Goal: Task Accomplishment & Management: Manage account settings

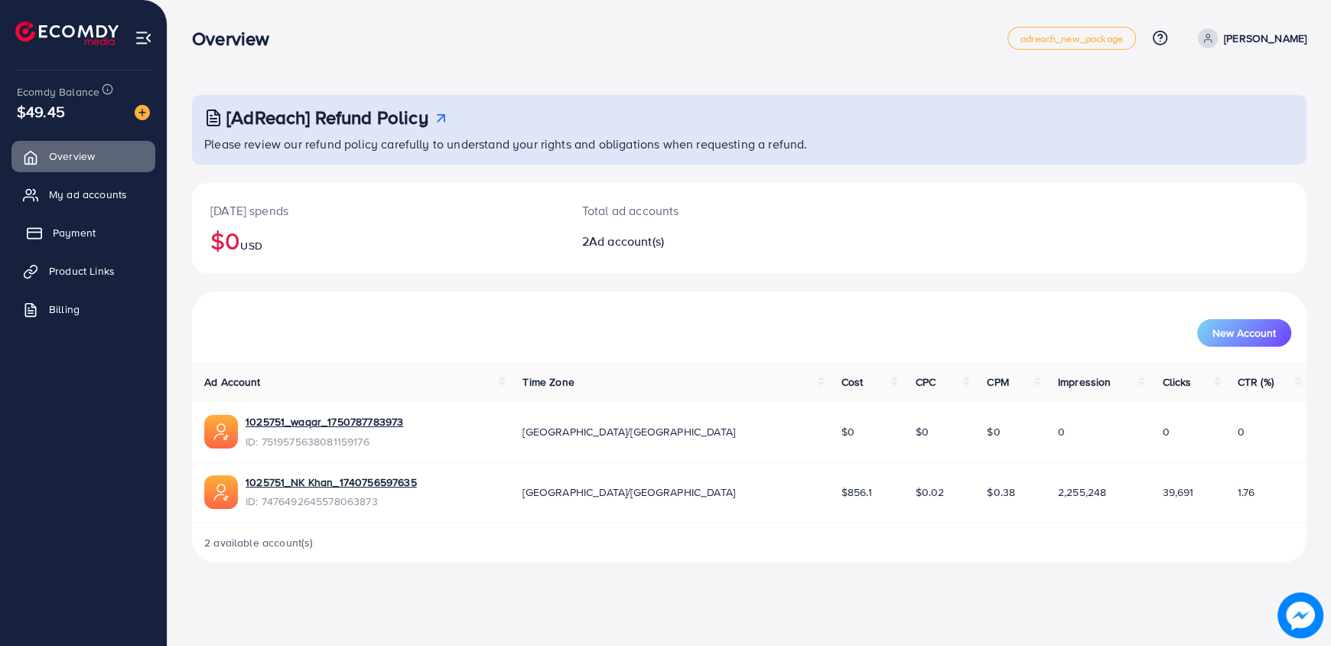
click at [100, 227] on link "Payment" at bounding box center [83, 232] width 144 height 31
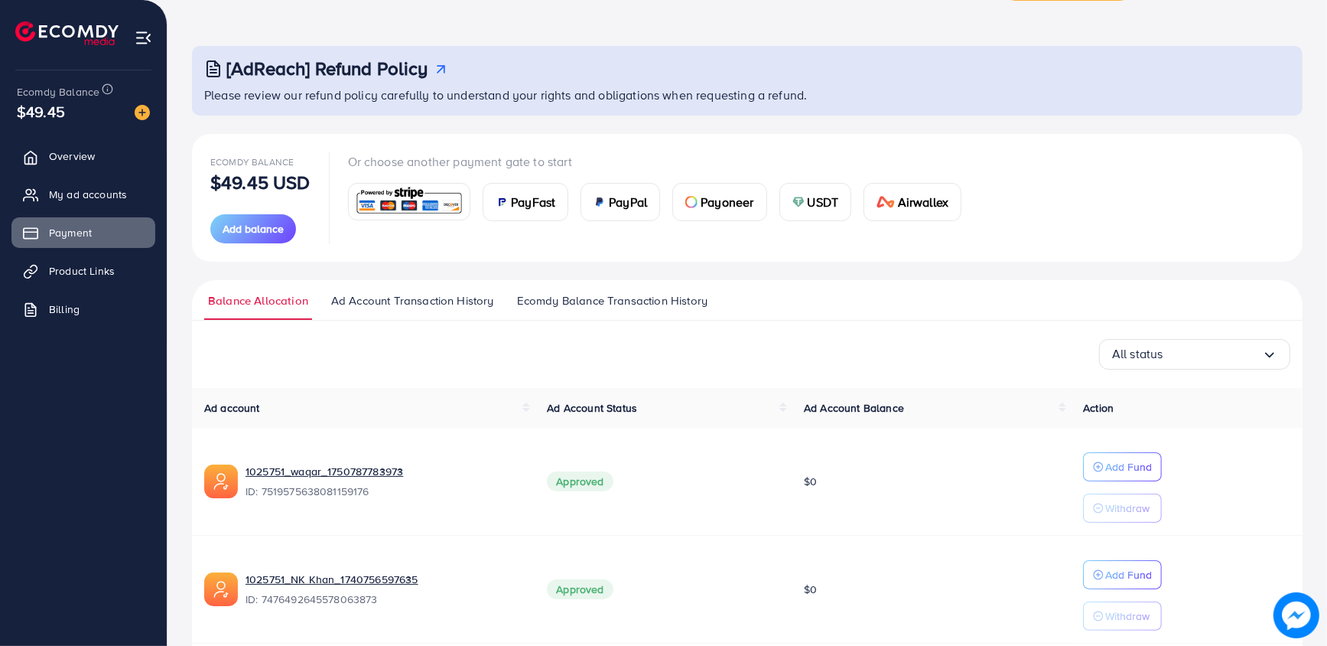
scroll to position [110, 0]
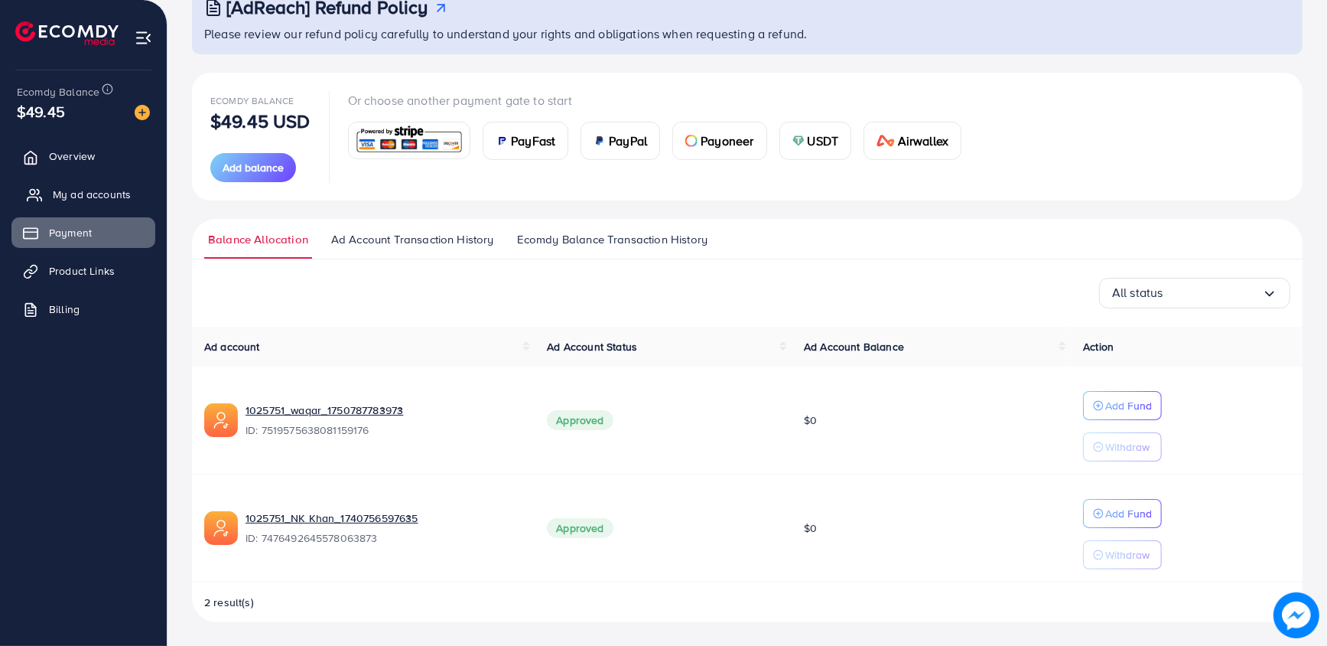
click at [58, 196] on span "My ad accounts" at bounding box center [92, 194] width 78 height 15
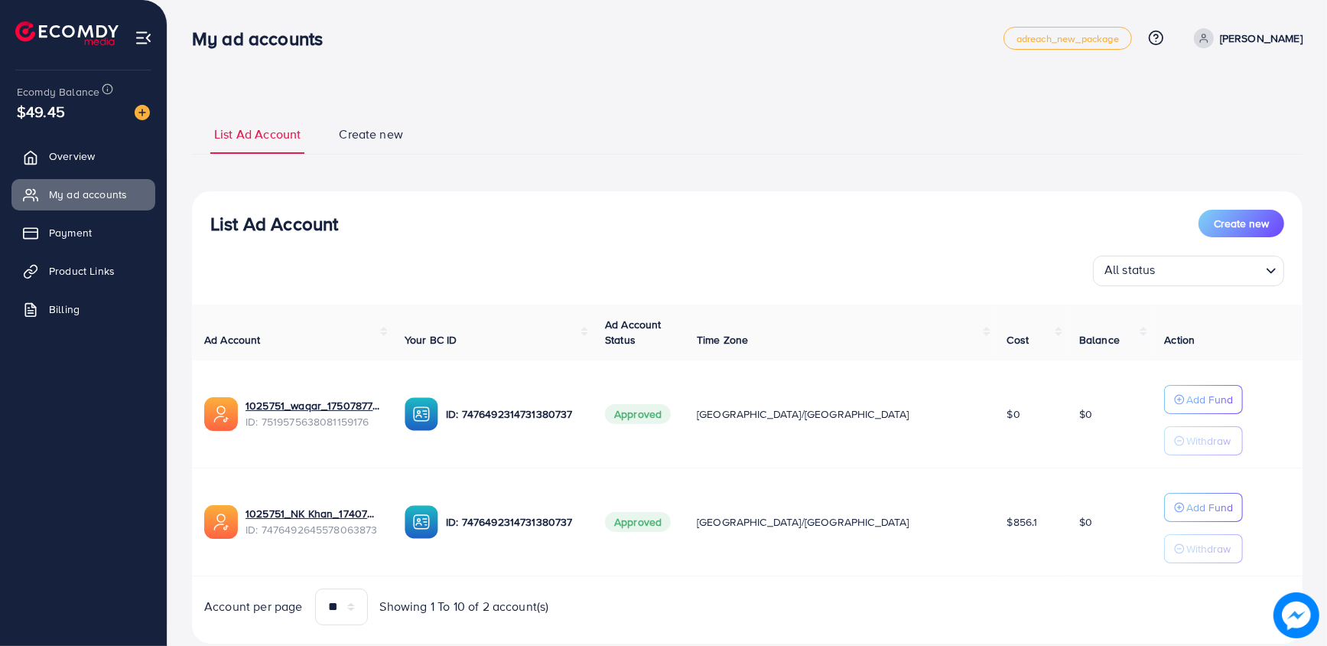
select select
click at [357, 136] on span "Create new" at bounding box center [371, 134] width 64 height 18
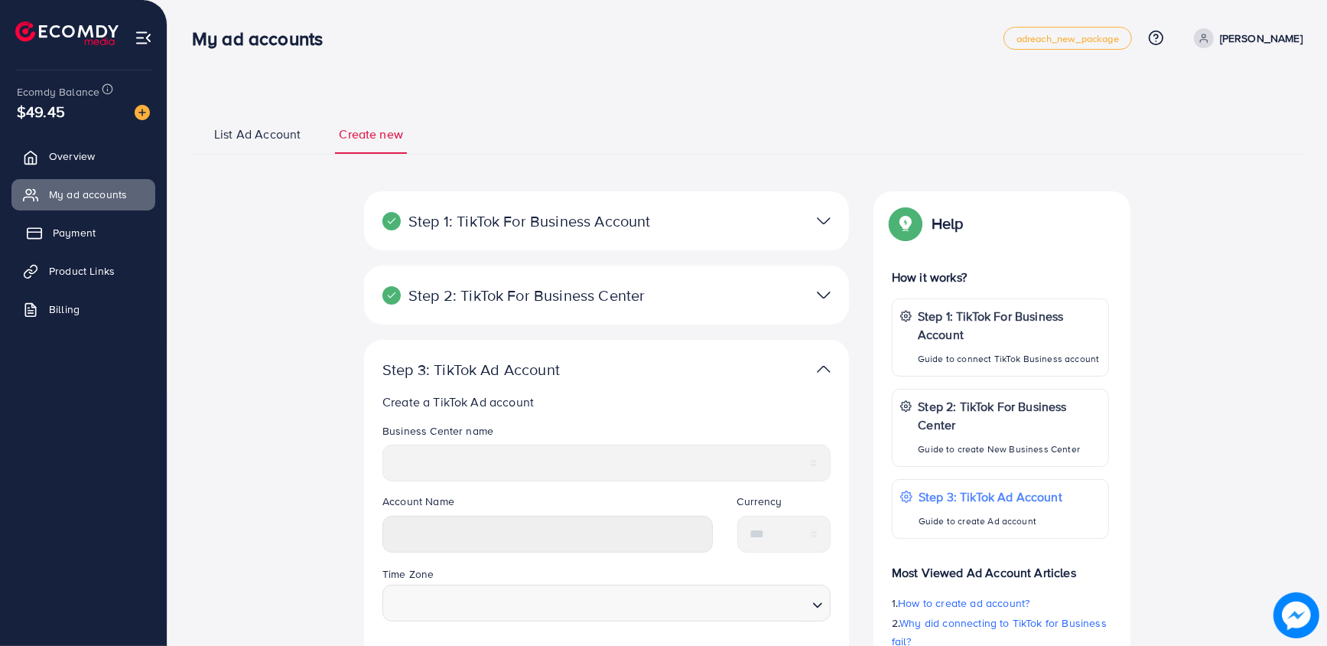
click at [43, 229] on link "Payment" at bounding box center [83, 232] width 144 height 31
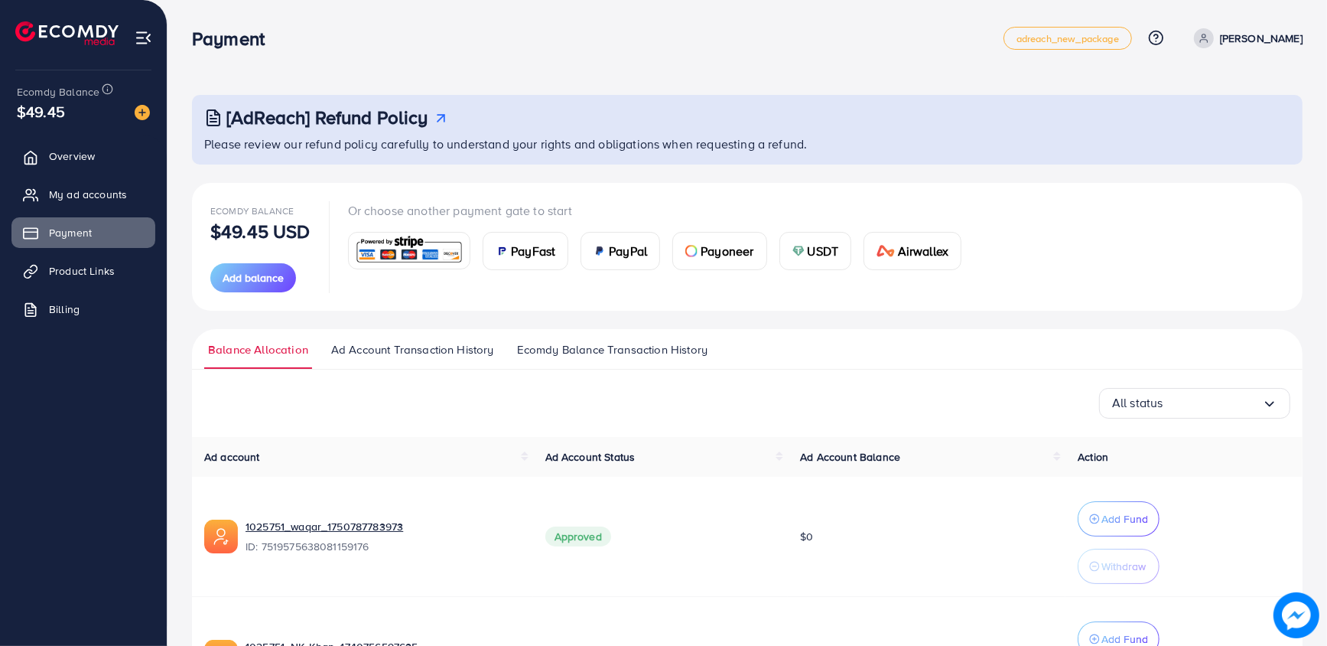
click at [613, 356] on span "Ecomdy Balance Transaction History" at bounding box center [612, 349] width 190 height 17
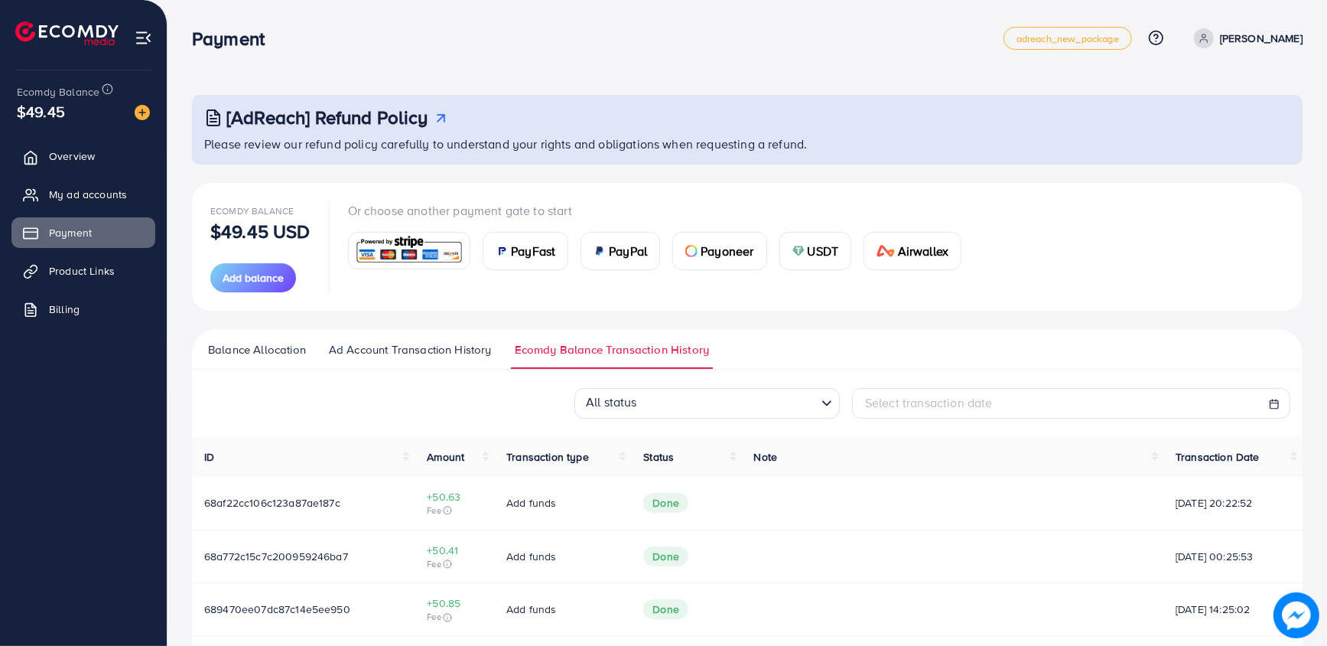
click at [490, 345] on span "Ad Account Transaction History" at bounding box center [410, 349] width 163 height 17
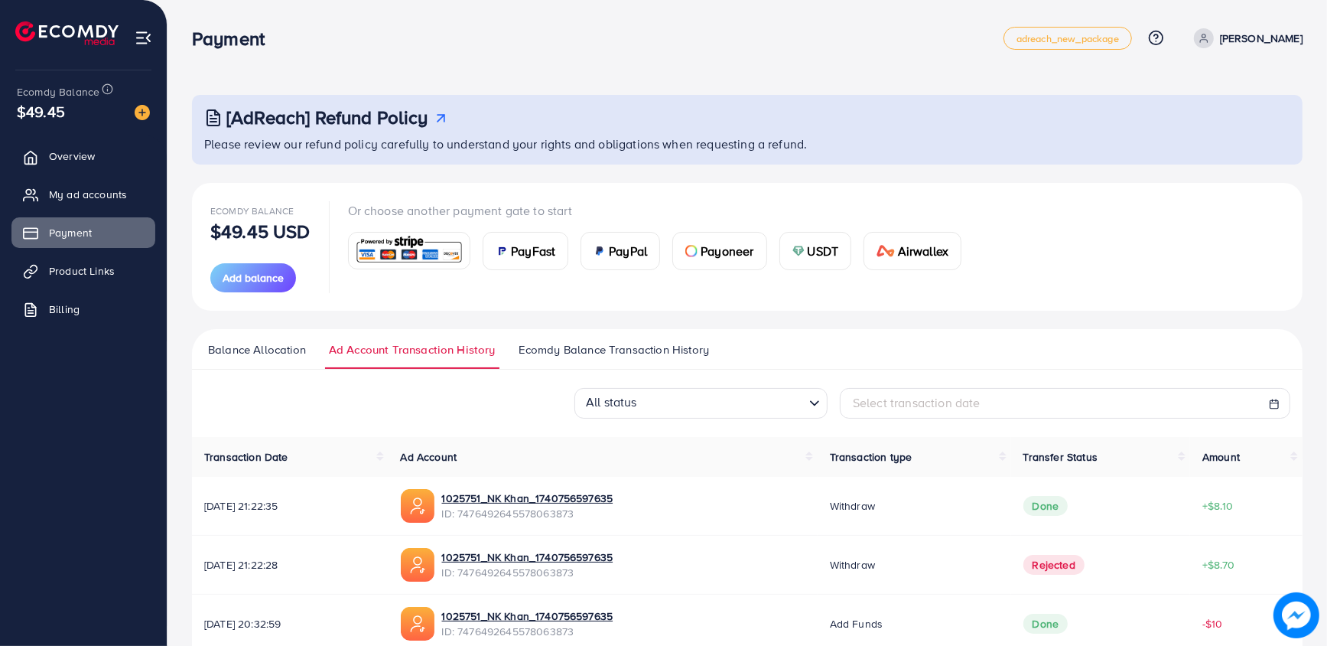
click at [282, 358] on link "Balance Allocation" at bounding box center [257, 355] width 106 height 28
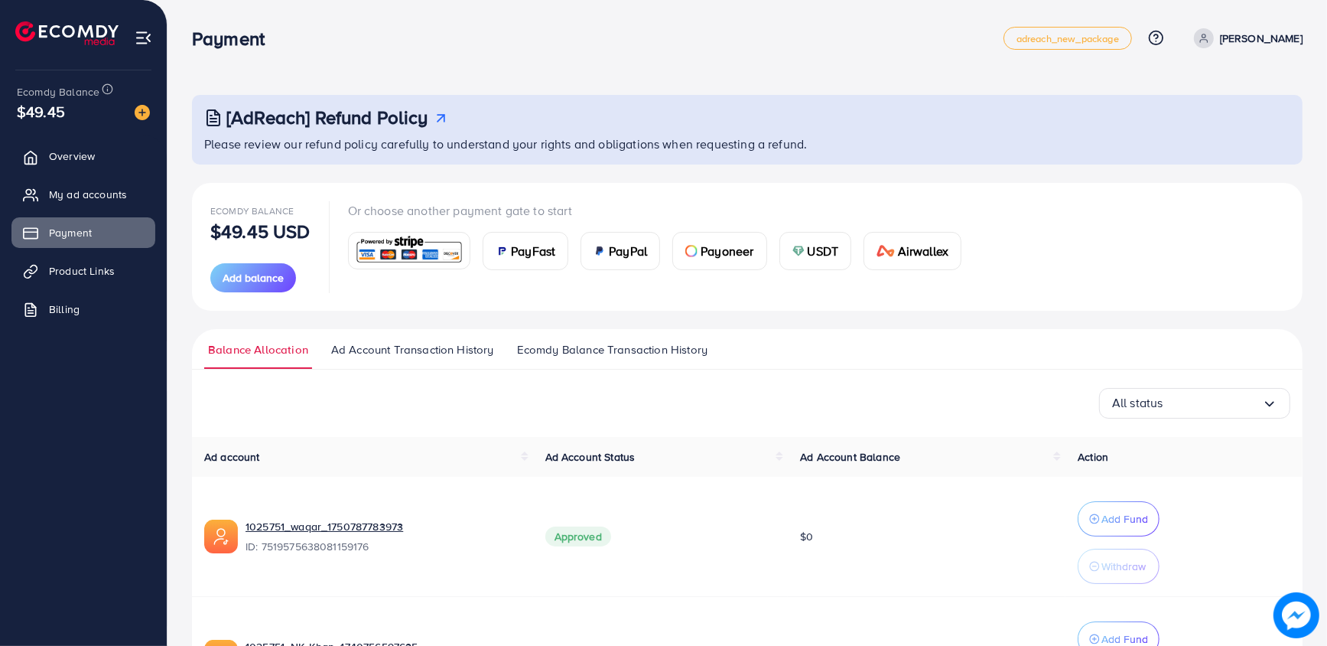
scroll to position [134, 0]
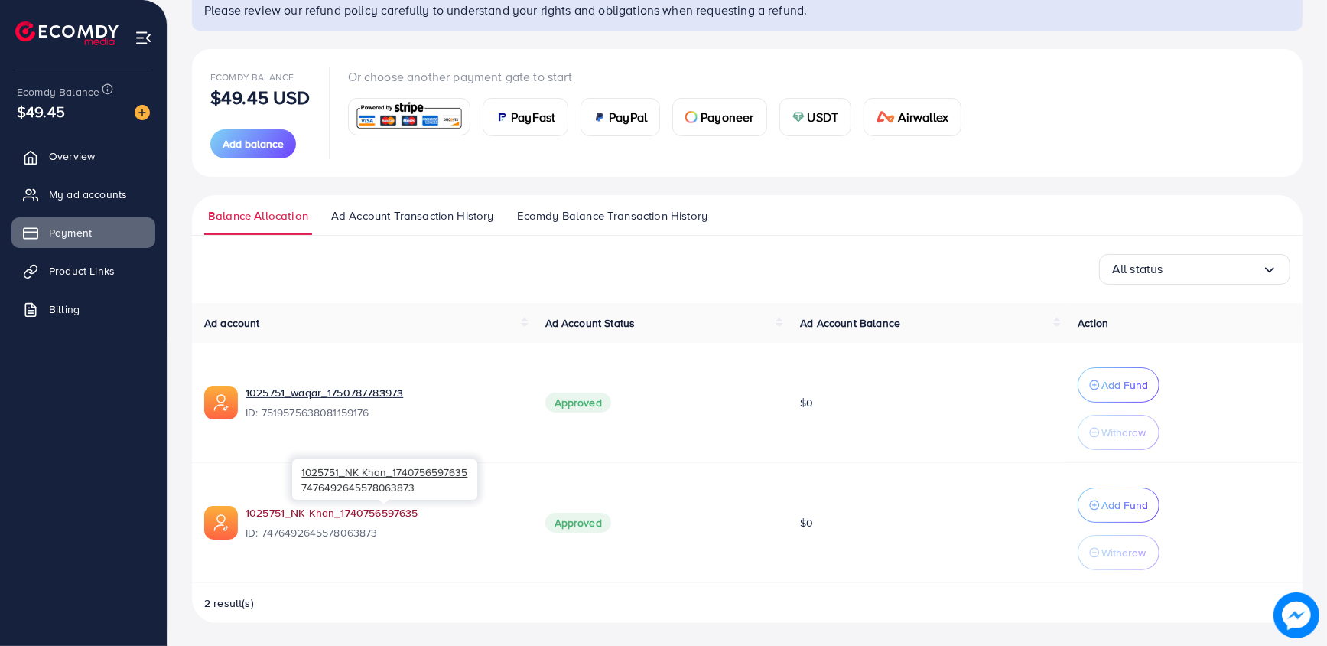
click at [395, 513] on link "1025751_NK Khan_1740756597635" at bounding box center [383, 512] width 275 height 15
click at [121, 183] on link "My ad accounts" at bounding box center [83, 194] width 144 height 31
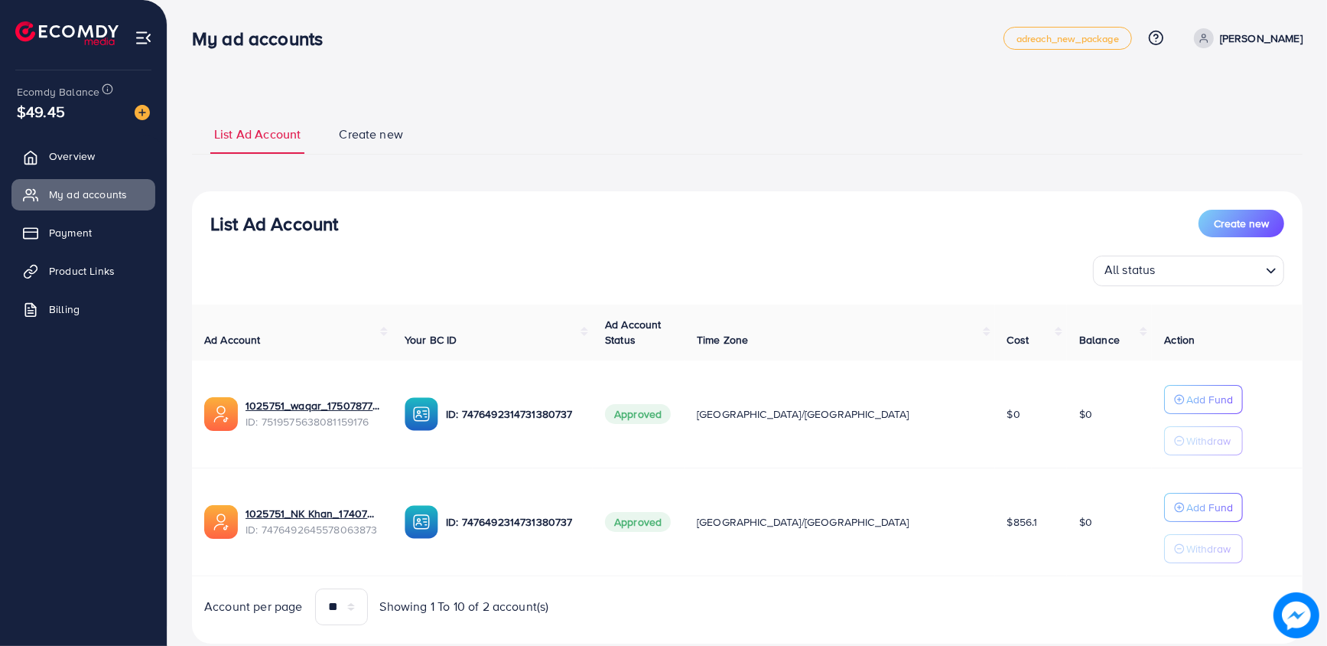
click at [1269, 46] on p "[PERSON_NAME]" at bounding box center [1261, 38] width 83 height 18
click at [1232, 129] on link "Log out" at bounding box center [1229, 126] width 145 height 34
